Goal: Book appointment/travel/reservation

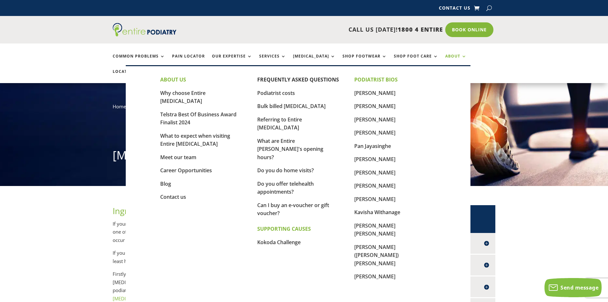
click at [445, 56] on link "About" at bounding box center [455, 61] width 21 height 14
click at [371, 105] on link "[PERSON_NAME]" at bounding box center [374, 105] width 41 height 7
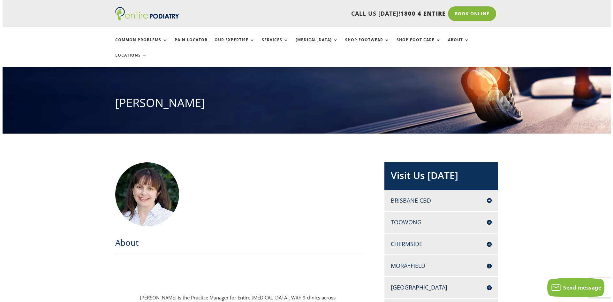
scroll to position [51, 0]
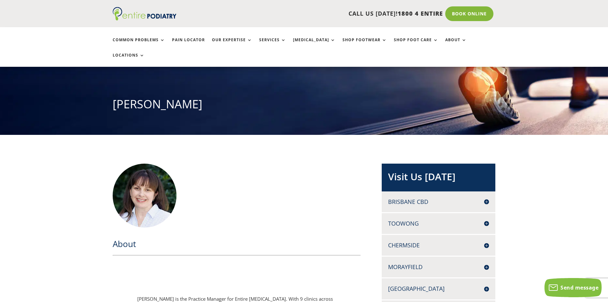
click at [489, 197] on h4 "Brisbane CBD" at bounding box center [438, 201] width 101 height 8
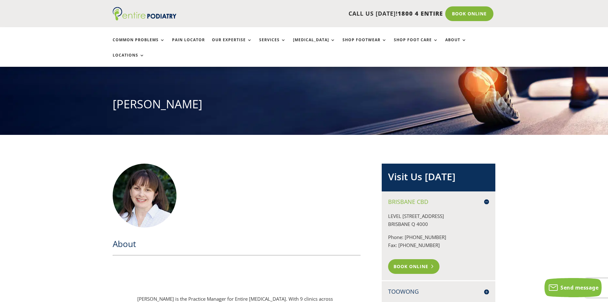
click at [419, 259] on link "Book Online" at bounding box center [413, 266] width 51 height 15
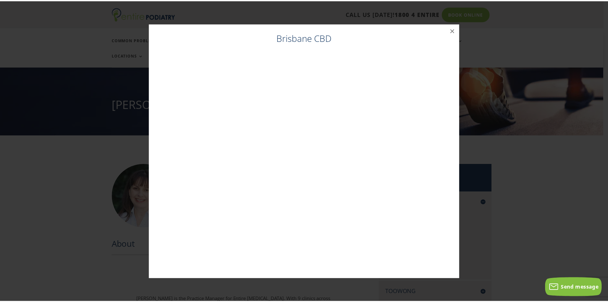
scroll to position [50, 0]
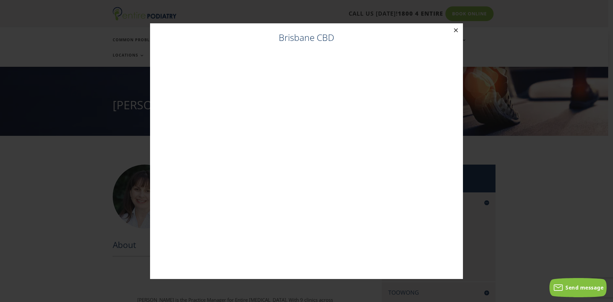
click at [455, 28] on button "×" at bounding box center [456, 30] width 14 height 14
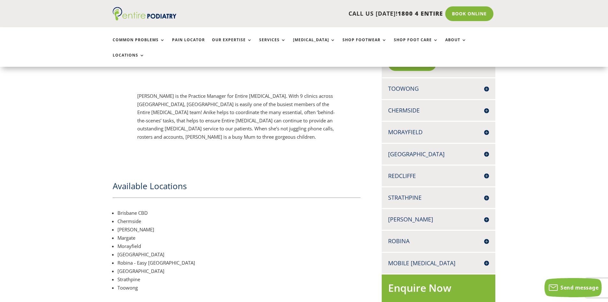
scroll to position [254, 0]
click at [487, 236] on h4 "Robina" at bounding box center [438, 240] width 101 height 8
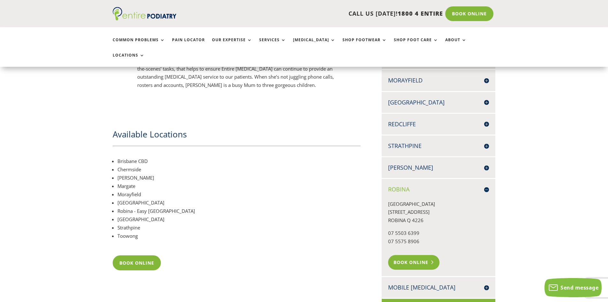
click at [429, 255] on link "Book Online" at bounding box center [413, 262] width 51 height 15
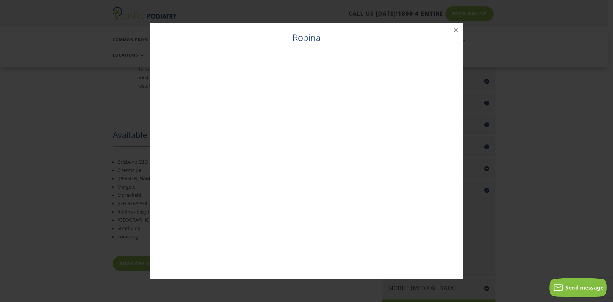
scroll to position [304, 0]
click at [455, 29] on button "×" at bounding box center [456, 30] width 14 height 14
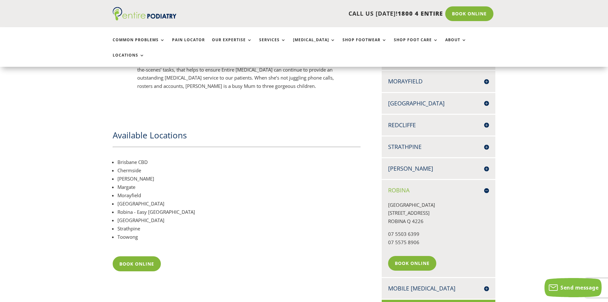
click at [485, 164] on h4 "[PERSON_NAME]" at bounding box center [438, 168] width 101 height 8
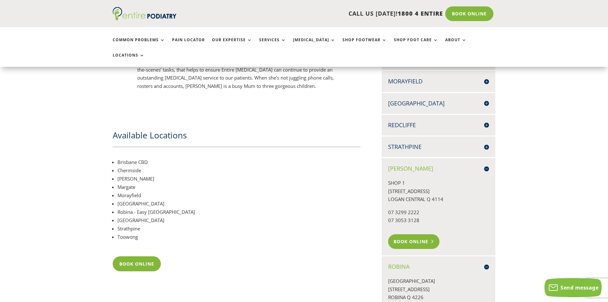
click at [425, 234] on link "Book Online" at bounding box center [413, 241] width 51 height 15
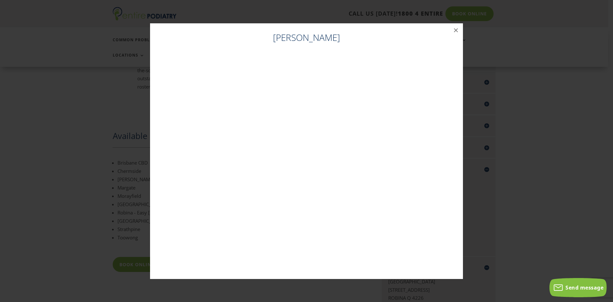
scroll to position [303, 0]
click at [456, 31] on button "×" at bounding box center [456, 30] width 14 height 14
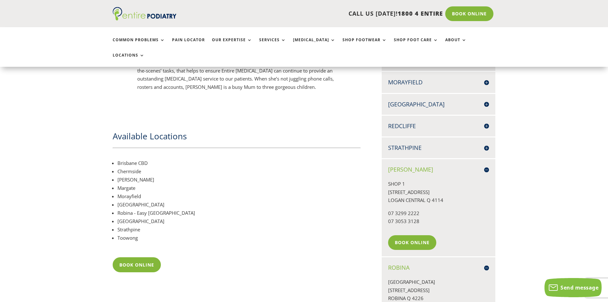
click at [487, 144] on h4 "Strathpine" at bounding box center [438, 148] width 101 height 8
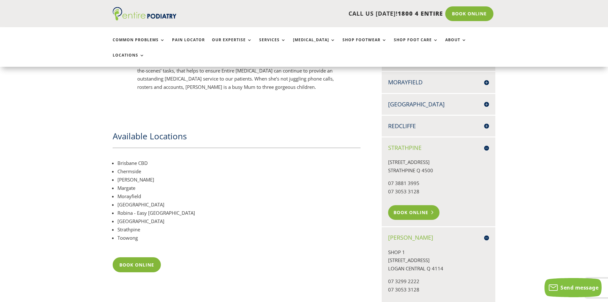
click at [420, 205] on link "Book Online" at bounding box center [413, 212] width 51 height 15
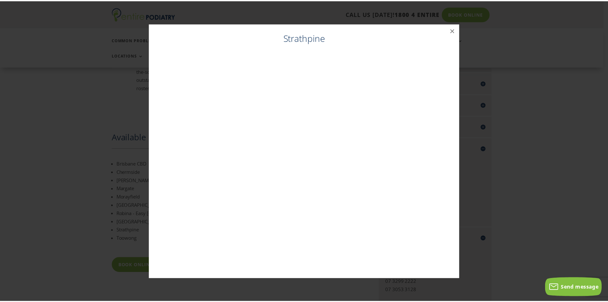
scroll to position [302, 0]
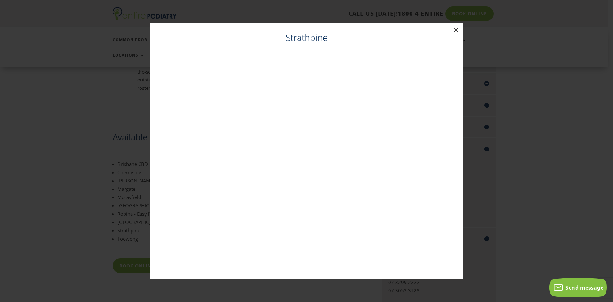
click at [454, 28] on button "×" at bounding box center [456, 30] width 14 height 14
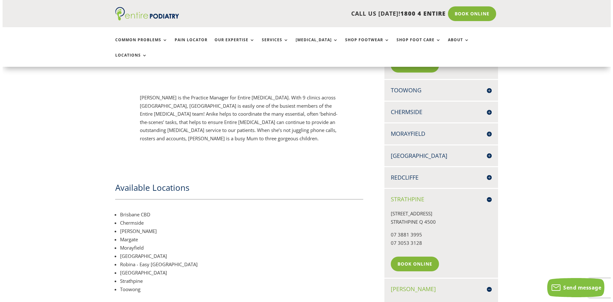
scroll to position [251, 0]
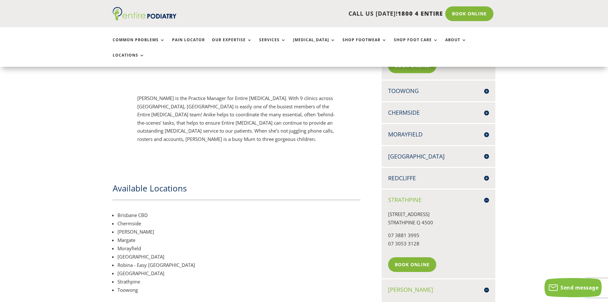
click at [478, 174] on h4 "Redcliffe" at bounding box center [438, 178] width 101 height 8
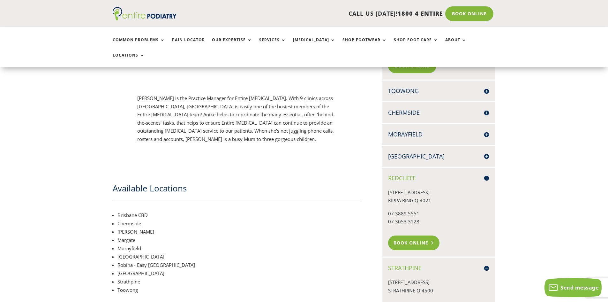
click at [418, 235] on link "Book Online" at bounding box center [413, 242] width 51 height 15
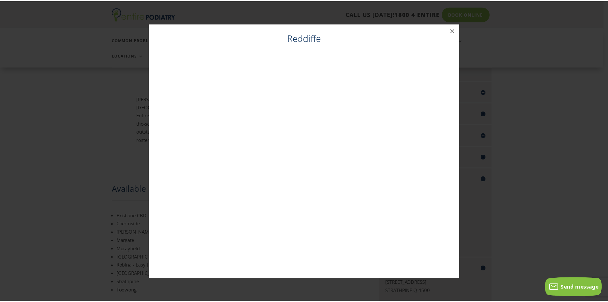
scroll to position [250, 0]
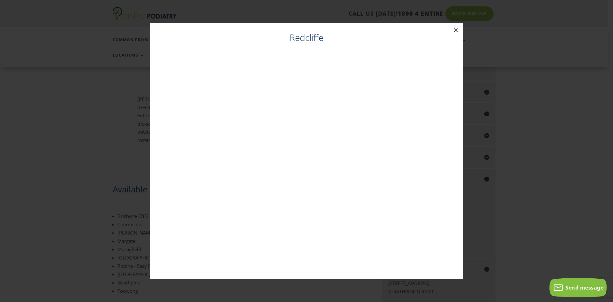
click at [455, 31] on button "×" at bounding box center [456, 30] width 14 height 14
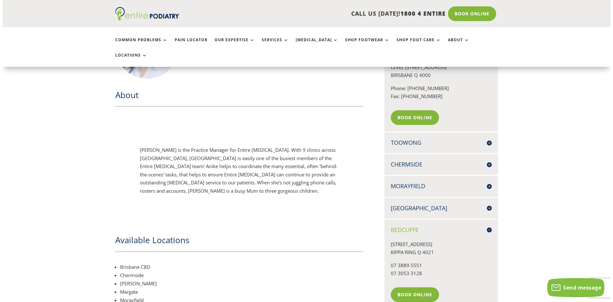
scroll to position [199, 0]
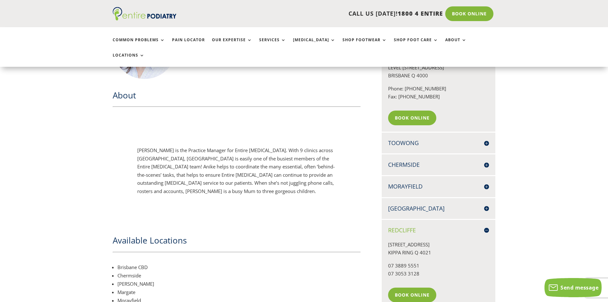
click at [486, 139] on h4 "Toowong" at bounding box center [438, 143] width 101 height 8
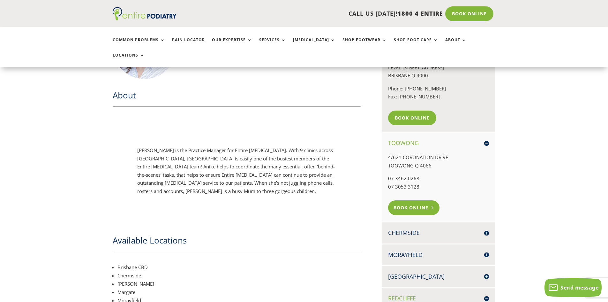
click at [403, 200] on link "Book Online" at bounding box center [413, 207] width 51 height 15
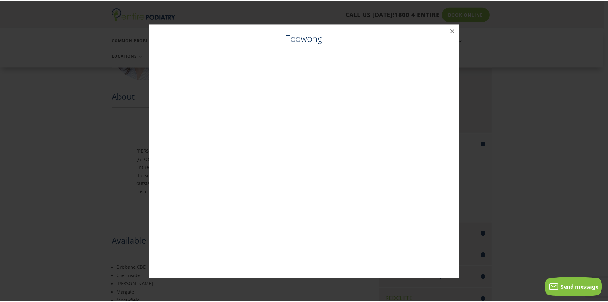
scroll to position [198, 0]
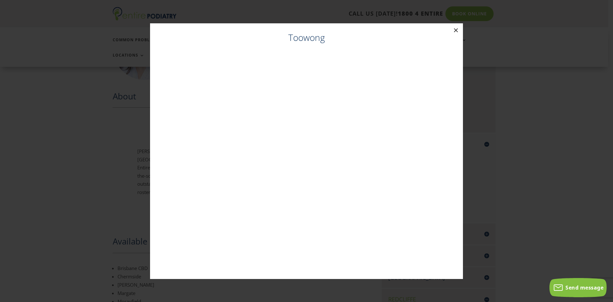
click at [457, 27] on button "×" at bounding box center [456, 30] width 14 height 14
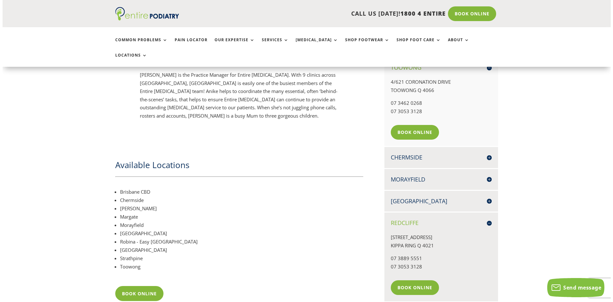
scroll to position [275, 0]
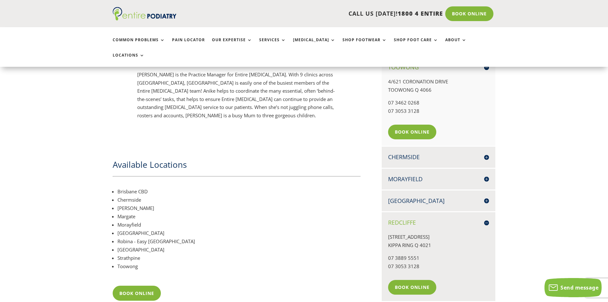
click at [433, 153] on h4 "Chermside" at bounding box center [438, 157] width 101 height 8
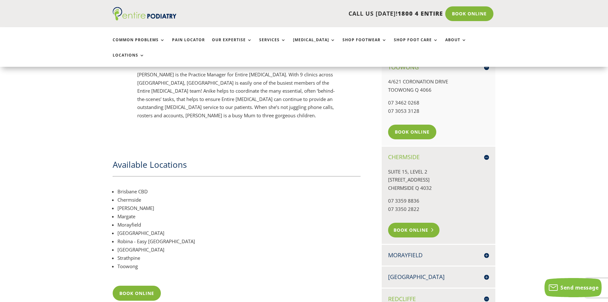
click at [414, 222] on link "Book Online" at bounding box center [413, 229] width 51 height 15
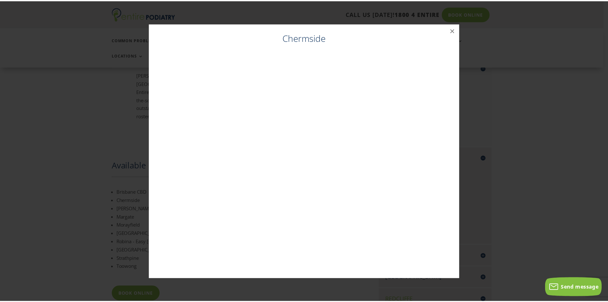
scroll to position [274, 0]
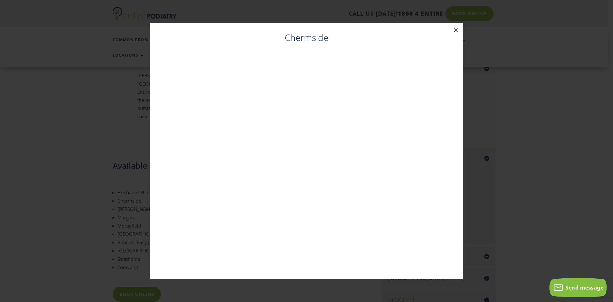
click at [456, 30] on button "×" at bounding box center [456, 30] width 14 height 14
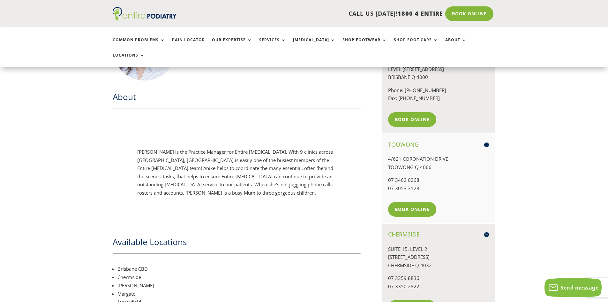
scroll to position [197, 0]
